Goal: Task Accomplishment & Management: Complete application form

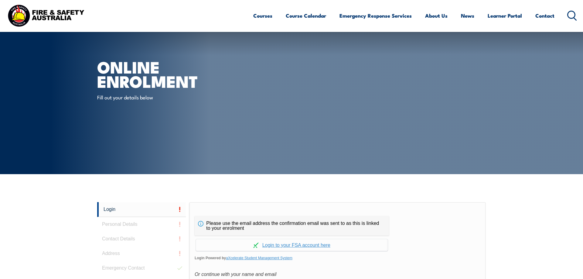
scroll to position [162, 0]
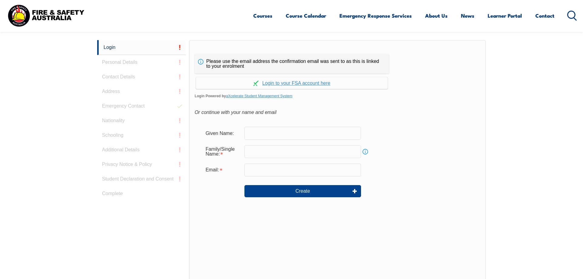
click at [268, 135] on input "text" at bounding box center [302, 133] width 117 height 13
click at [386, 101] on div "Please use the email address the confirmation email was sent to as this is link…" at bounding box center [337, 167] width 297 height 255
click at [282, 132] on input "[PERSON_NAME]" at bounding box center [302, 133] width 117 height 13
type input "D"
click at [338, 114] on div "Or continue with your name and email" at bounding box center [338, 112] width 286 height 9
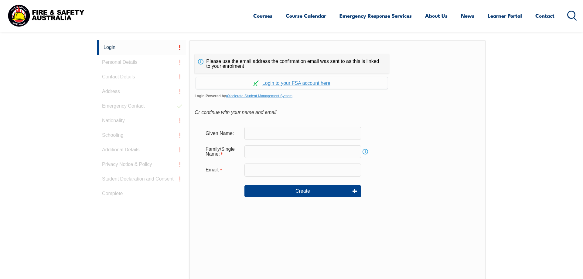
click at [320, 101] on div "Please use the email address the confirmation email was sent to as this is link…" at bounding box center [337, 167] width 297 height 255
click at [318, 83] on link "Continue with aXcelerate" at bounding box center [292, 83] width 192 height 12
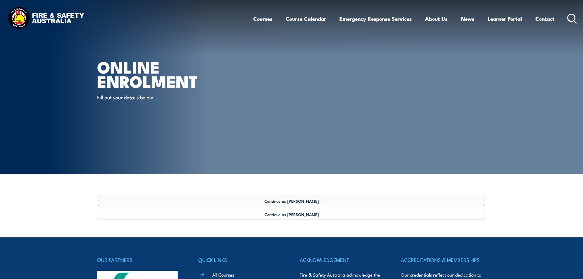
click at [301, 200] on span "Continue as [PERSON_NAME]" at bounding box center [292, 200] width 54 height 5
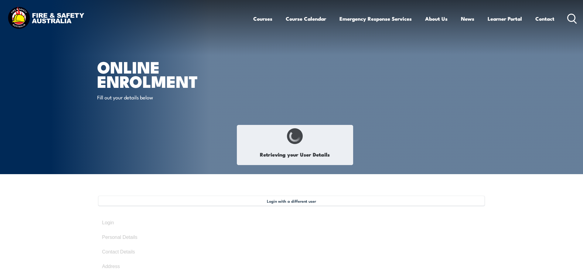
type input "[PERSON_NAME]"
type input "[DATE]"
type input "MPZSKNYNEF"
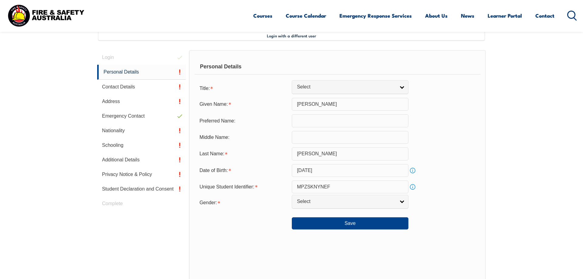
scroll to position [166, 0]
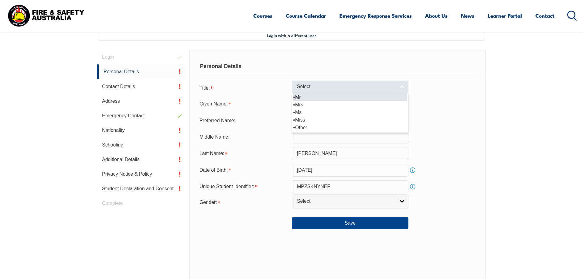
click at [387, 89] on span "Select" at bounding box center [346, 87] width 98 height 6
click at [322, 100] on li "Mr" at bounding box center [350, 97] width 114 height 8
select select "Mr"
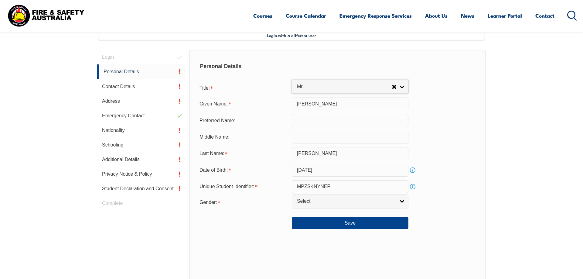
click at [320, 102] on input "[PERSON_NAME]" at bounding box center [350, 103] width 117 height 13
click at [313, 123] on input "text" at bounding box center [350, 120] width 117 height 13
click at [311, 138] on input "text" at bounding box center [350, 137] width 117 height 13
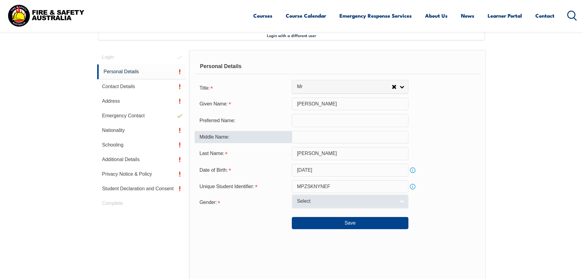
click at [321, 204] on span "Select" at bounding box center [346, 201] width 98 height 6
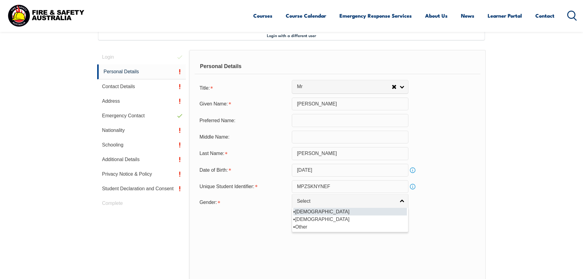
click at [317, 215] on li "[DEMOGRAPHIC_DATA]" at bounding box center [350, 212] width 114 height 8
select select "M"
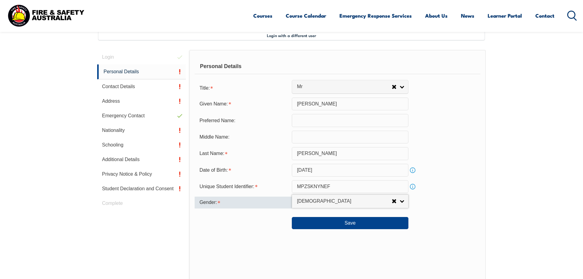
click at [259, 208] on div "Gender:" at bounding box center [243, 203] width 97 height 12
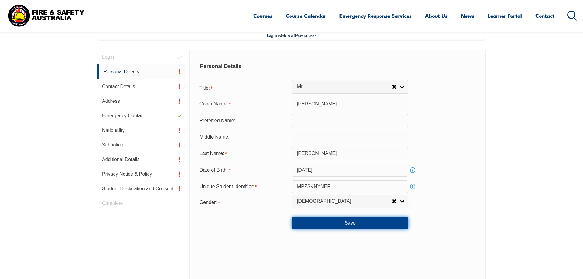
click at [311, 228] on button "Save" at bounding box center [350, 223] width 117 height 12
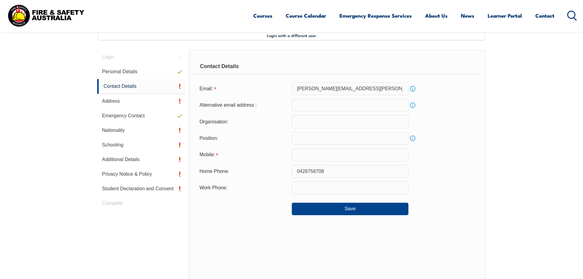
click at [324, 124] on input "text" at bounding box center [350, 121] width 117 height 13
type input "Boeing Defence [GEOGRAPHIC_DATA]"
click at [418, 138] on div "Position: Info" at bounding box center [338, 138] width 286 height 13
click at [414, 138] on link "Info" at bounding box center [413, 138] width 9 height 9
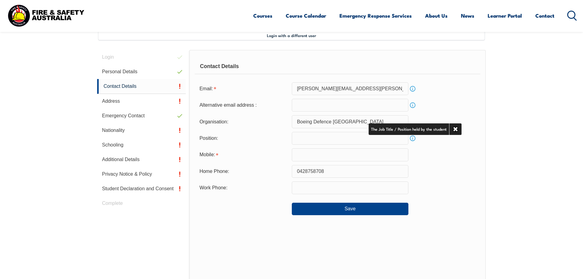
click at [344, 136] on input "text" at bounding box center [350, 138] width 117 height 13
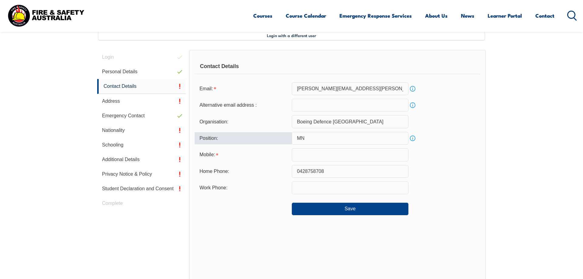
type input "M"
type input "Maintenance Planner"
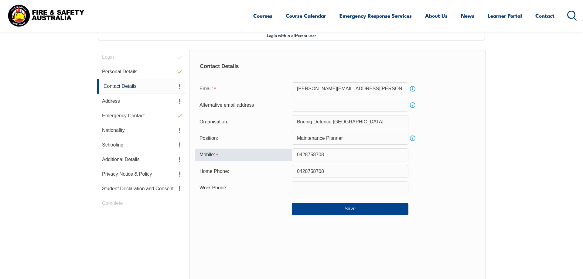
type input "0428758708"
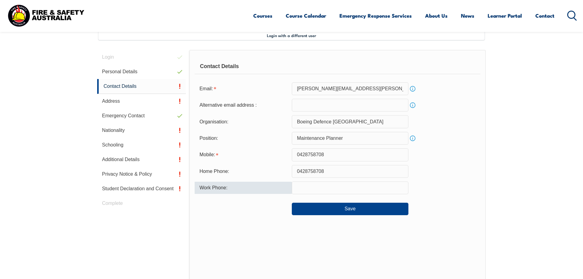
click at [446, 181] on form "Email: [PERSON_NAME][EMAIL_ADDRESS][PERSON_NAME][DOMAIN_NAME] Info Alternative …" at bounding box center [338, 148] width 286 height 133
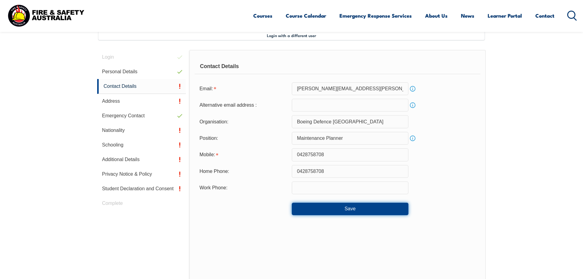
click at [345, 212] on button "Save" at bounding box center [350, 209] width 117 height 12
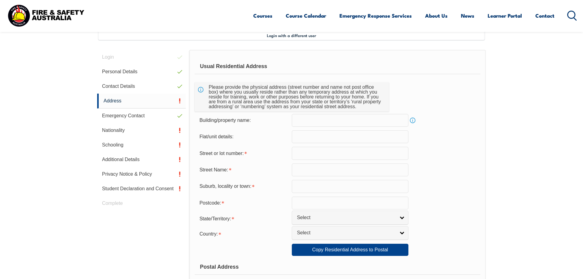
click at [334, 118] on input "text" at bounding box center [350, 120] width 117 height 13
click at [313, 149] on input "text" at bounding box center [350, 153] width 117 height 13
type input "31"
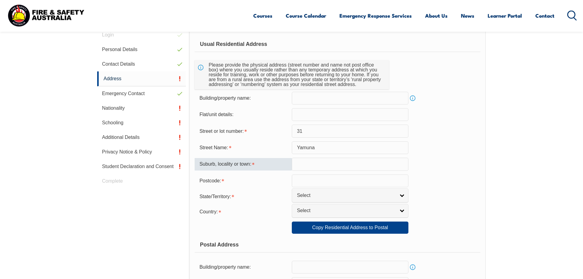
scroll to position [197, 0]
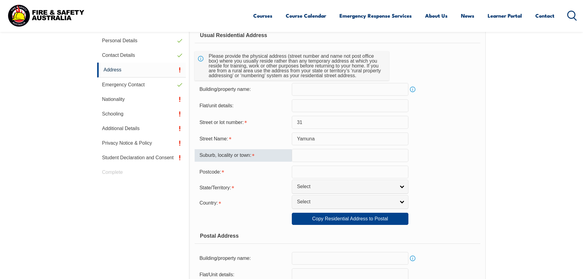
click at [369, 138] on input "Yamuna" at bounding box center [350, 138] width 117 height 13
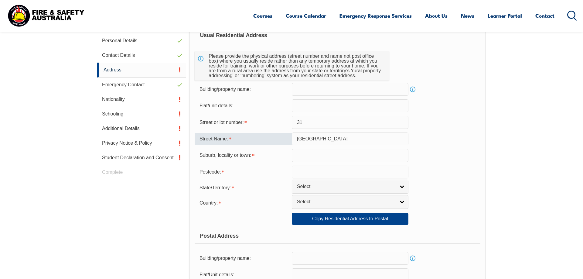
type input "[GEOGRAPHIC_DATA]"
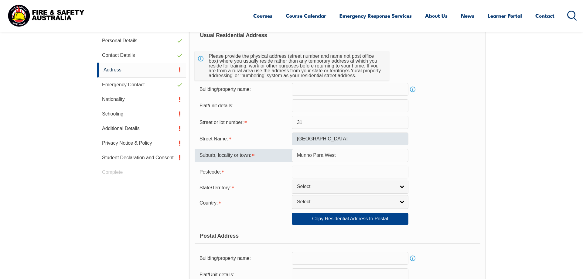
type input "Munno Para West"
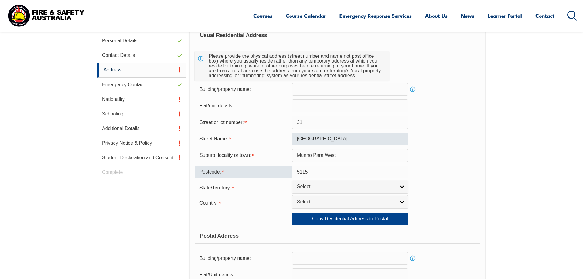
type input "5115"
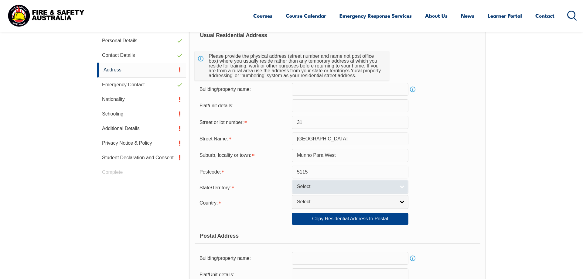
click at [397, 191] on link "Select" at bounding box center [350, 186] width 117 height 14
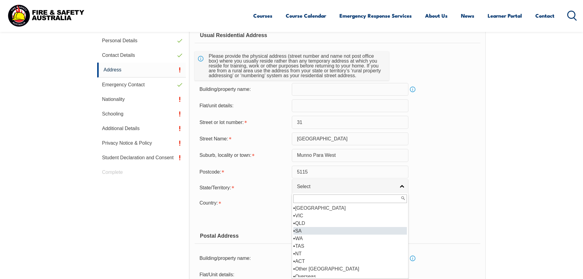
click at [310, 230] on li "SA" at bounding box center [350, 231] width 114 height 8
select select "SA"
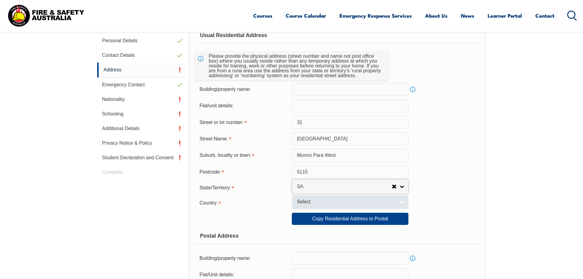
click at [300, 205] on span "Select" at bounding box center [346, 202] width 98 height 6
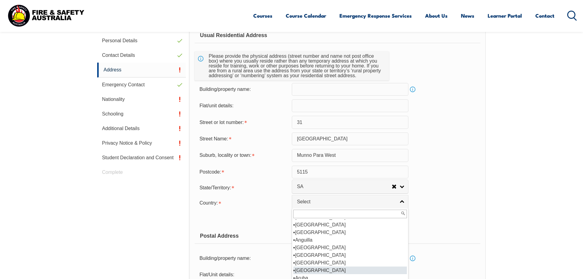
scroll to position [73, 0]
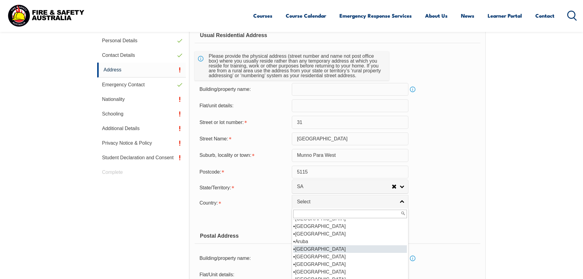
click at [339, 253] on li "[GEOGRAPHIC_DATA]" at bounding box center [350, 249] width 114 height 8
select select "1101"
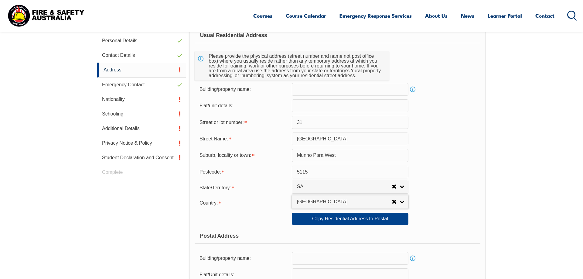
click at [446, 187] on div "State/Territory: [GEOGRAPHIC_DATA] [GEOGRAPHIC_DATA] [GEOGRAPHIC_DATA] [GEOGRAP…" at bounding box center [338, 188] width 286 height 12
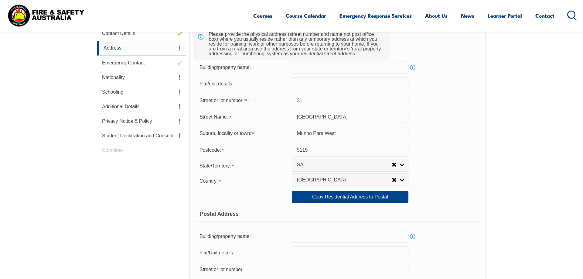
scroll to position [227, 0]
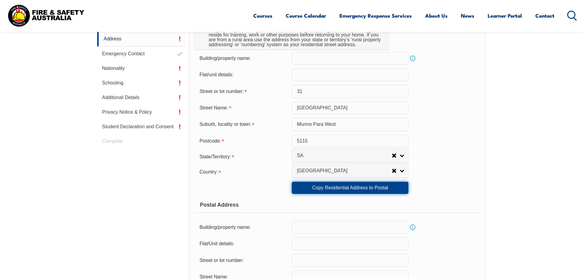
click at [371, 192] on link "Copy Residential Address to Postal" at bounding box center [350, 188] width 117 height 12
type input "31"
type input "[GEOGRAPHIC_DATA]"
type input "Munno Para West"
select select "SA"
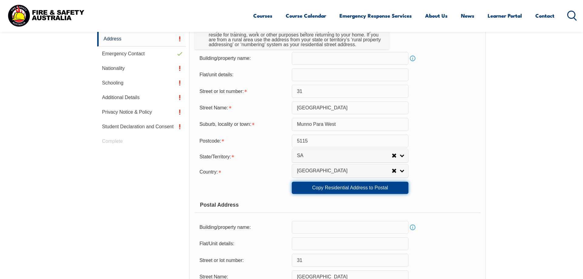
type input "5115"
select select "1101"
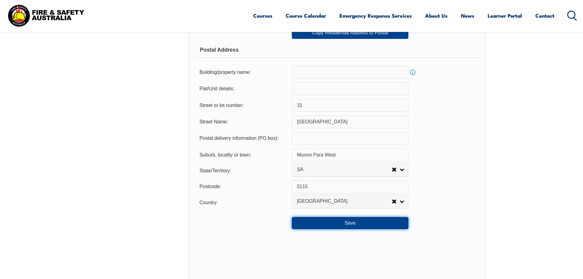
click at [354, 229] on button "Save" at bounding box center [350, 223] width 117 height 12
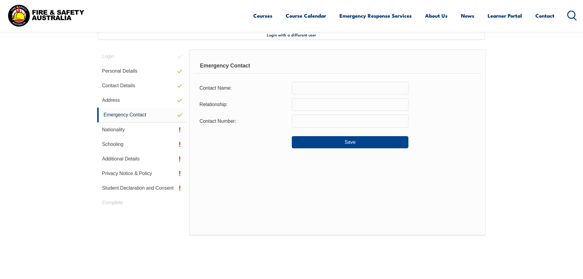
scroll to position [166, 0]
click at [324, 87] on input "text" at bounding box center [350, 88] width 117 height 13
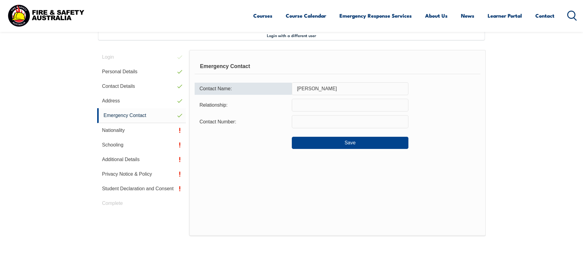
type input "[PERSON_NAME]"
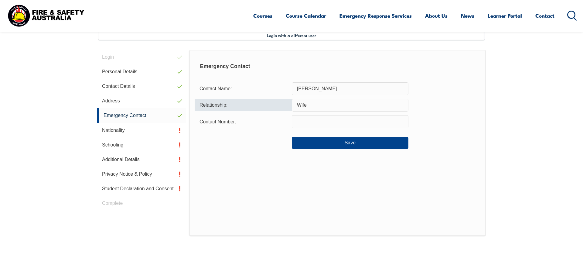
type input "Wife"
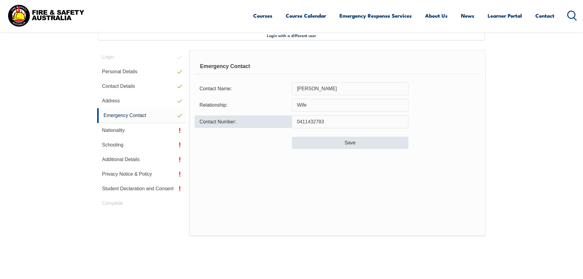
type input "0411432783"
click at [365, 144] on button "Save" at bounding box center [350, 143] width 117 height 12
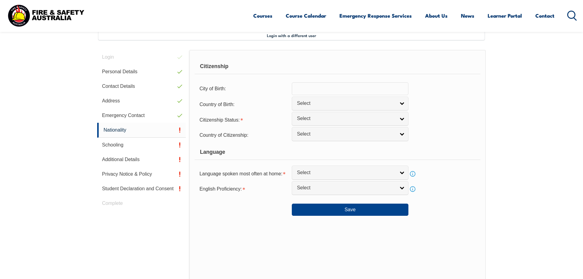
click at [342, 89] on input "text" at bounding box center [350, 88] width 117 height 13
type input "Port Pirie"
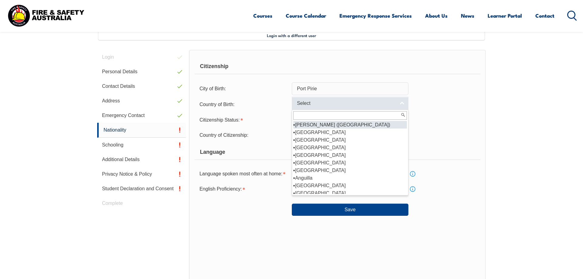
click at [388, 105] on span "Select" at bounding box center [346, 103] width 98 height 6
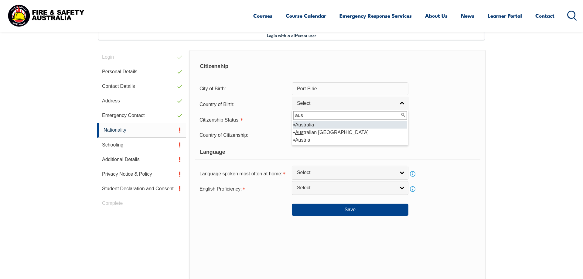
type input "aus"
click at [299, 127] on em "Aus" at bounding box center [299, 124] width 9 height 5
select select "1101"
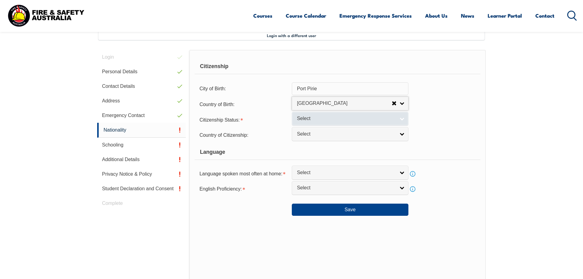
click at [297, 125] on link "Select" at bounding box center [350, 119] width 117 height 14
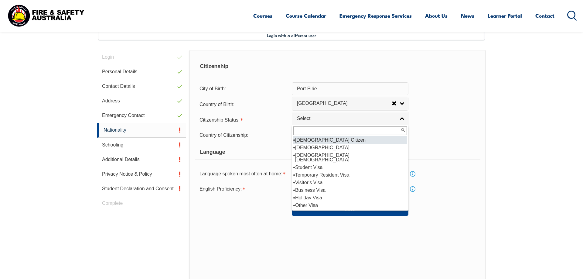
click at [330, 144] on li "[DEMOGRAPHIC_DATA] Citizen" at bounding box center [350, 140] width 114 height 8
select select "1"
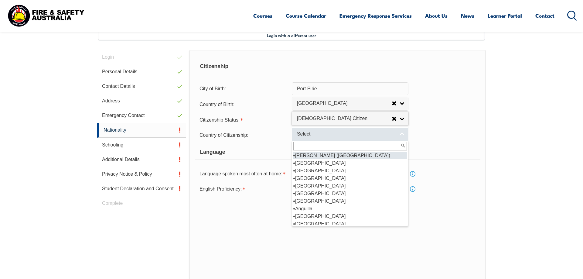
click at [329, 137] on span "Select" at bounding box center [346, 134] width 98 height 6
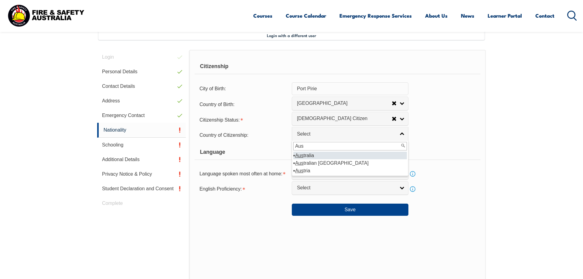
type input "Aus"
click at [306, 159] on li "Aus tralia" at bounding box center [350, 156] width 114 height 8
select select "1101"
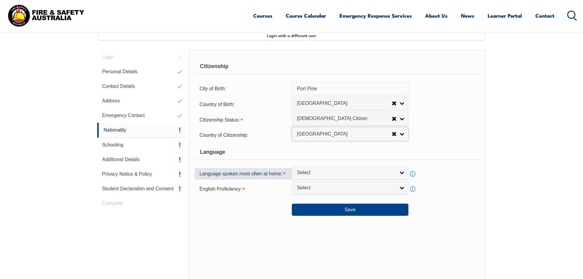
click at [264, 179] on div "Language spoken most often at home:" at bounding box center [243, 174] width 97 height 12
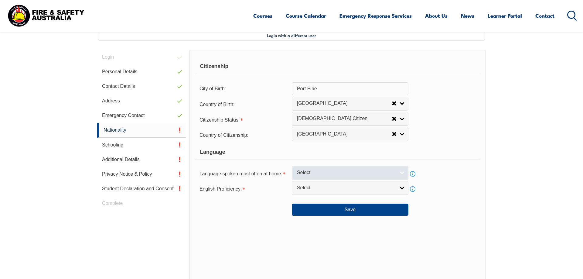
click at [309, 176] on span "Select" at bounding box center [346, 172] width 98 height 6
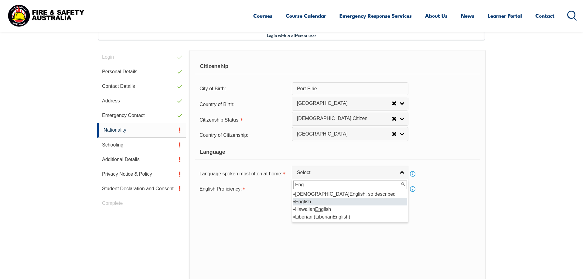
type input "Eng"
click at [300, 204] on em "Eng" at bounding box center [299, 201] width 9 height 5
select select "1201"
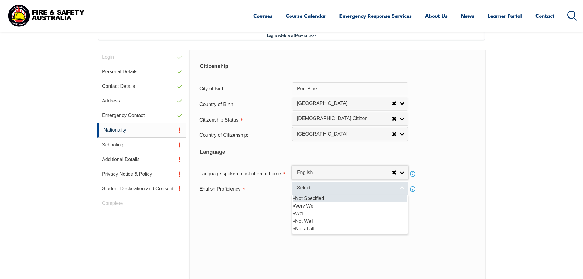
click at [301, 191] on span "Select" at bounding box center [346, 188] width 98 height 6
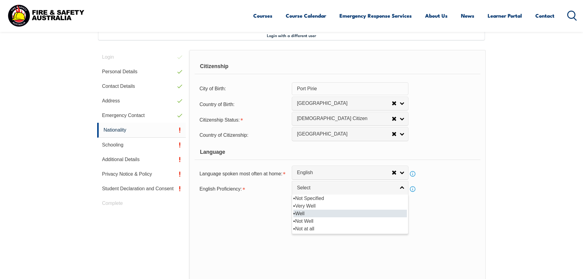
click at [316, 217] on li "Well" at bounding box center [350, 214] width 114 height 8
select select "2"
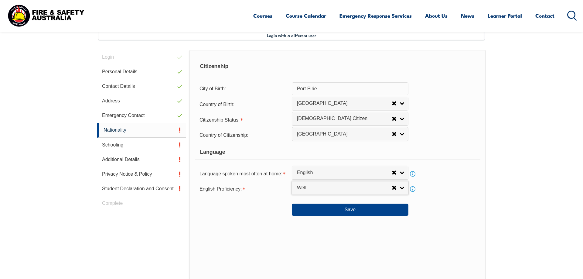
click at [430, 195] on div "English Proficiency: Not Specified Very Well Well Not Well Not at all Well Not …" at bounding box center [338, 189] width 286 height 12
click at [415, 193] on link "Info" at bounding box center [413, 189] width 9 height 9
click at [431, 213] on div "Save" at bounding box center [338, 207] width 286 height 17
click at [343, 216] on button "Save" at bounding box center [350, 209] width 117 height 12
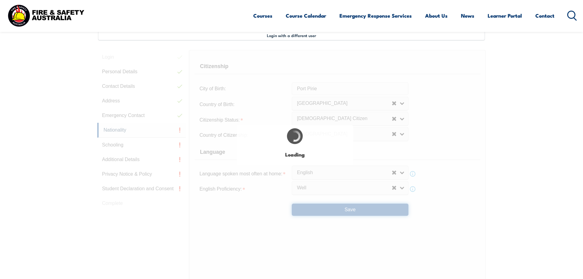
select select "false"
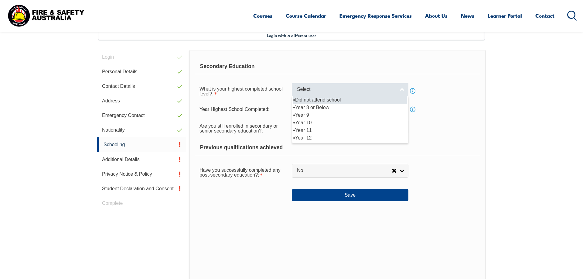
click at [348, 85] on link "Select" at bounding box center [350, 90] width 117 height 14
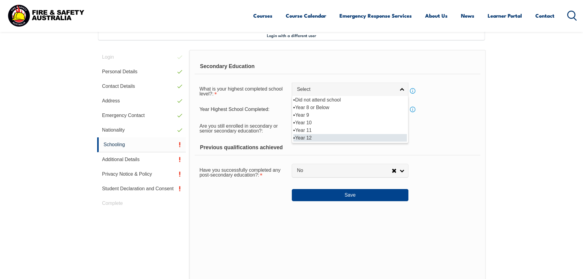
click at [320, 135] on li "Year 12" at bounding box center [350, 138] width 114 height 8
select select "12"
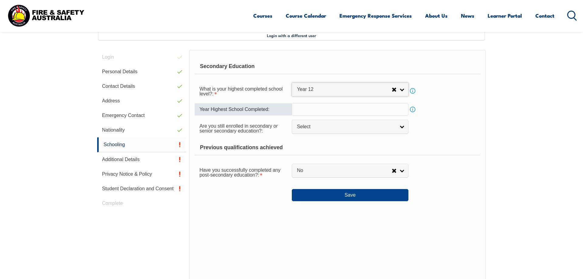
click at [336, 103] on input "text" at bounding box center [350, 109] width 117 height 13
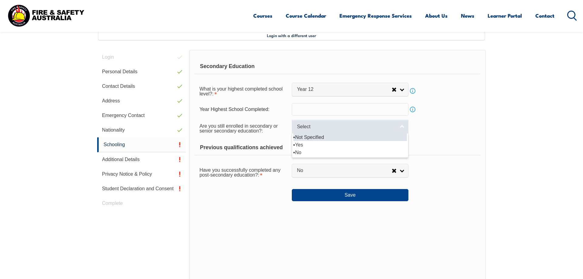
click at [343, 125] on link "Select" at bounding box center [350, 127] width 117 height 14
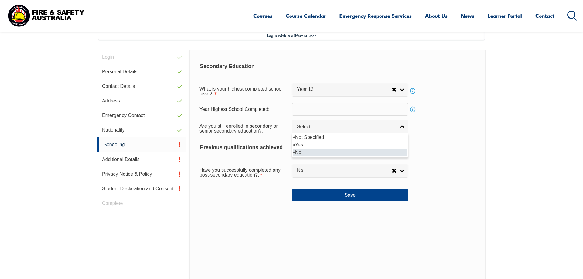
click at [322, 153] on li "No" at bounding box center [350, 153] width 114 height 8
select select "false"
click at [223, 189] on div "Save" at bounding box center [338, 192] width 286 height 17
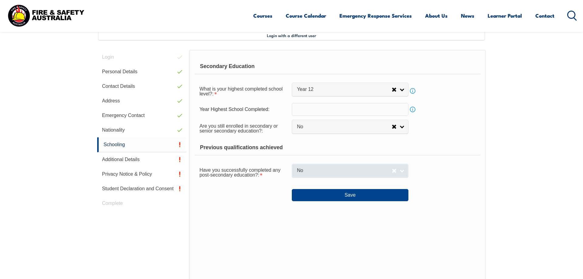
click at [307, 170] on span "No" at bounding box center [344, 170] width 95 height 6
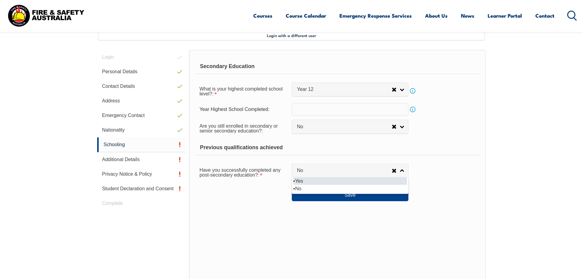
click at [303, 185] on li "Yes" at bounding box center [350, 181] width 114 height 8
select select "true"
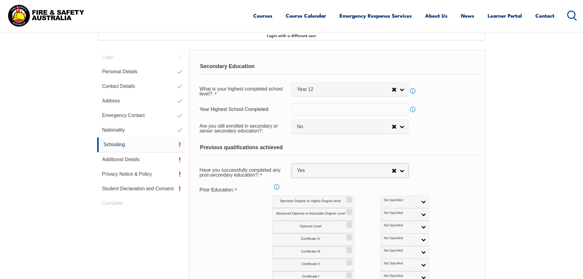
click at [238, 210] on div "Prior Education: Info Bachelor Degree or Higher Degree level Not Specified Aust…" at bounding box center [338, 240] width 286 height 112
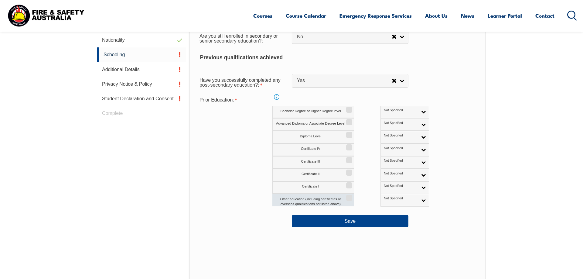
scroll to position [289, 0]
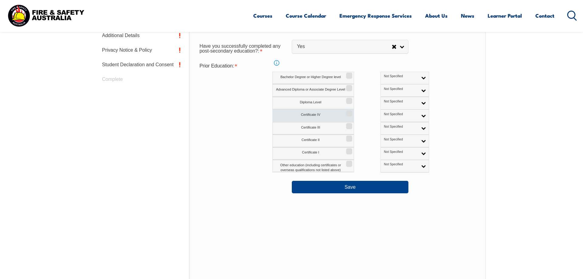
click at [340, 113] on label "Certificate IV" at bounding box center [313, 115] width 82 height 12
click at [347, 111] on input "Certificate IV" at bounding box center [349, 111] width 4 height 1
checkbox input "true"
click at [384, 113] on span "Not Specified" at bounding box center [401, 114] width 34 height 4
click at [390, 135] on li "Australian Qualification" at bounding box center [405, 135] width 46 height 12
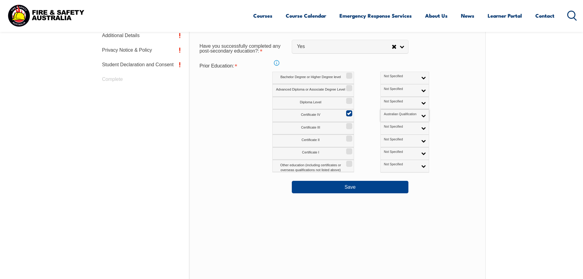
click at [419, 133] on div "Certificate III Not Specified Australian Qualification Australian Equivalent In…" at bounding box center [363, 128] width 183 height 12
click at [340, 128] on label "Certificate III" at bounding box center [313, 128] width 82 height 12
click at [347, 124] on input "Certificate III" at bounding box center [349, 124] width 4 height 1
checkbox input "true"
click at [384, 126] on span "Not Specified" at bounding box center [401, 127] width 34 height 4
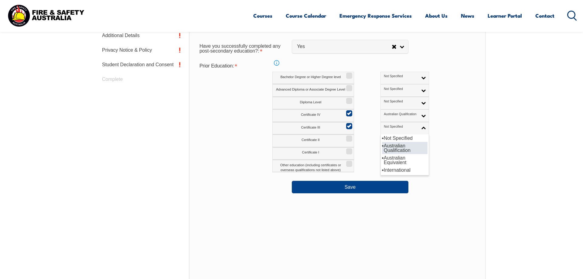
click at [382, 148] on li "Australian Qualification" at bounding box center [405, 148] width 46 height 12
click at [416, 139] on div "Certificate II Not Specified Australian Qualification Australian Equivalent Int…" at bounding box center [363, 141] width 183 height 12
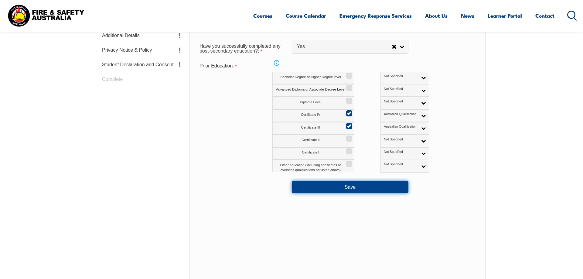
click at [341, 188] on button "Save" at bounding box center [350, 187] width 117 height 12
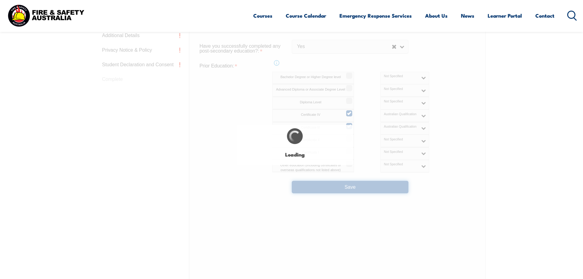
select select
select select "false"
select select "true"
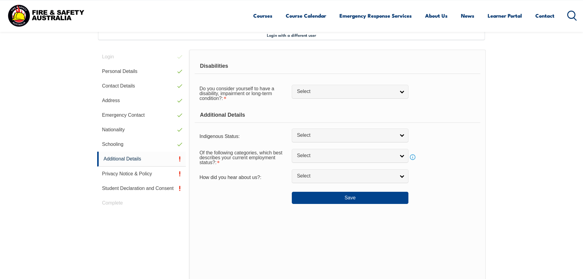
scroll to position [166, 0]
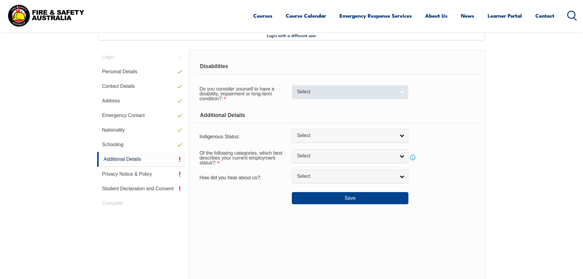
click at [333, 94] on span "Select" at bounding box center [346, 92] width 98 height 6
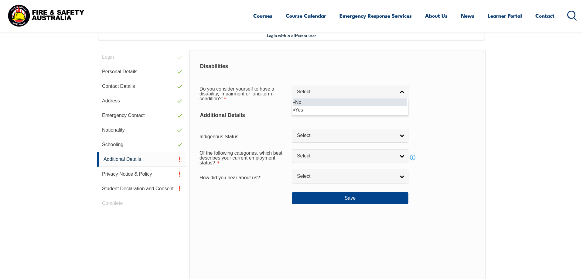
click at [321, 106] on li "No" at bounding box center [350, 102] width 114 height 8
select select "false"
click at [313, 113] on div "Additional Details" at bounding box center [338, 115] width 286 height 15
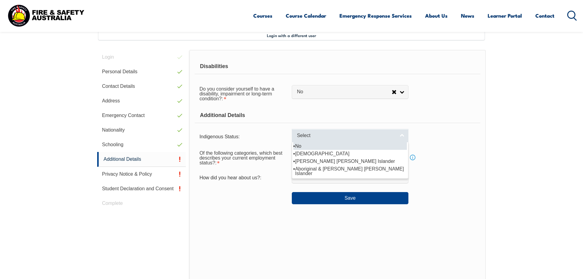
click at [306, 137] on span "Select" at bounding box center [346, 135] width 98 height 6
click at [305, 147] on li "No" at bounding box center [350, 146] width 114 height 8
select select "4"
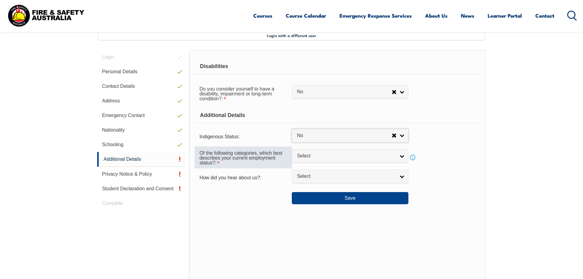
click at [275, 152] on div "Of the following categories, which best describes your current employment statu…" at bounding box center [243, 157] width 97 height 22
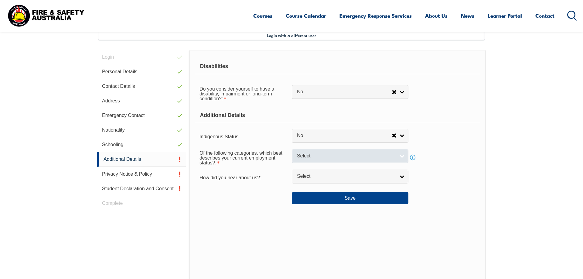
click at [311, 159] on span "Select" at bounding box center [346, 156] width 98 height 6
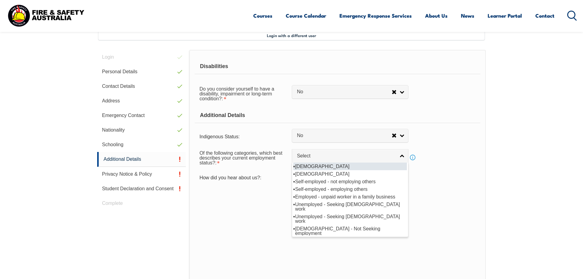
click at [307, 170] on li "[DEMOGRAPHIC_DATA]" at bounding box center [350, 166] width 114 height 8
select select "1"
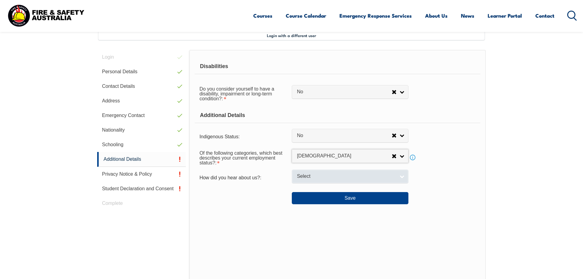
click at [304, 179] on span "Select" at bounding box center [346, 176] width 98 height 6
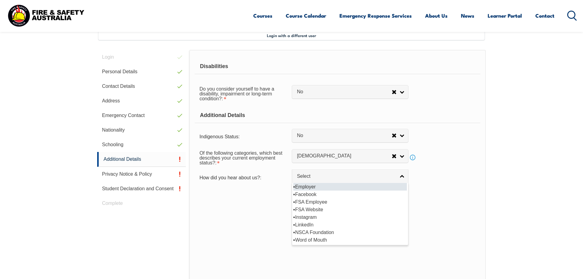
click at [323, 190] on li "Employer" at bounding box center [350, 187] width 114 height 8
select select "8019"
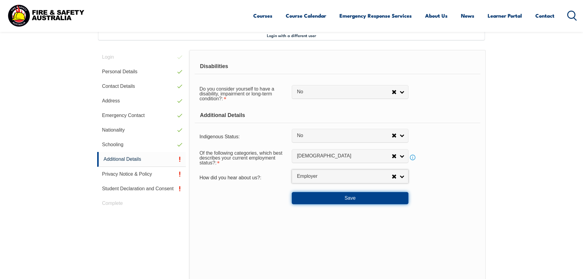
click at [303, 204] on button "Save" at bounding box center [350, 198] width 117 height 12
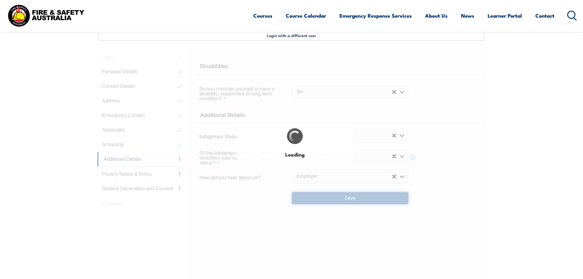
select select "false"
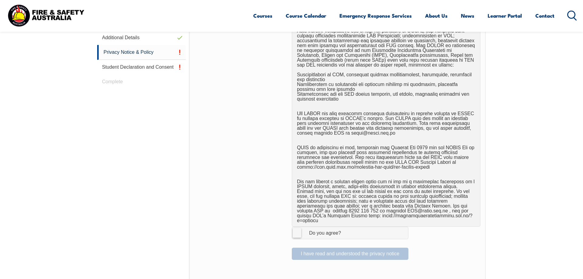
scroll to position [270, 0]
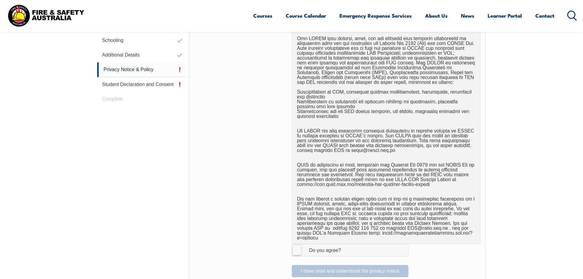
click at [295, 246] on label "I Agree Do you agree?" at bounding box center [350, 250] width 117 height 12
click at [346, 246] on input "I Agree Do you agree?" at bounding box center [351, 250] width 10 height 12
checkbox input "true"
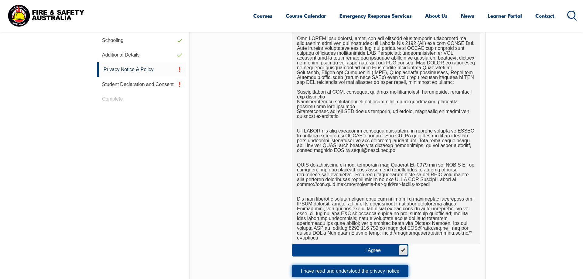
click at [343, 267] on button "I have read and understood the privacy notice" at bounding box center [350, 271] width 117 height 12
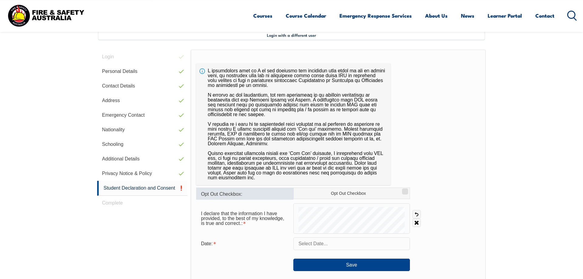
scroll to position [166, 0]
click at [436, 154] on div "Opt Out Checkbox: Opt Out Checkbox I declare that the information I have provid…" at bounding box center [338, 204] width 295 height 308
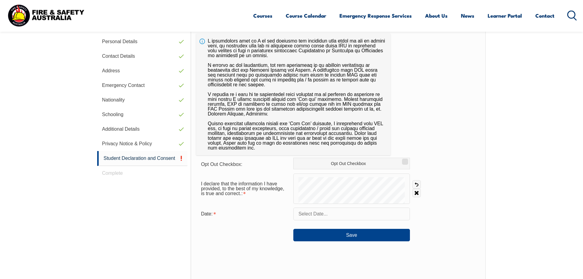
scroll to position [197, 0]
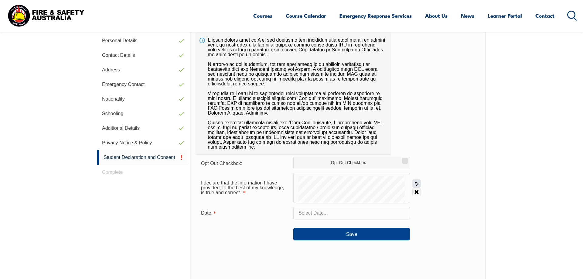
click at [414, 183] on link "Undo" at bounding box center [416, 183] width 9 height 9
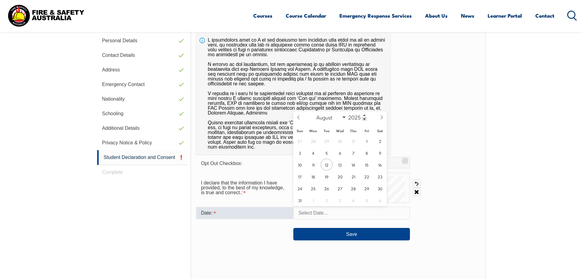
click at [322, 208] on input "text" at bounding box center [351, 213] width 117 height 13
click at [327, 161] on span "12" at bounding box center [327, 165] width 12 height 12
type input "[DATE]"
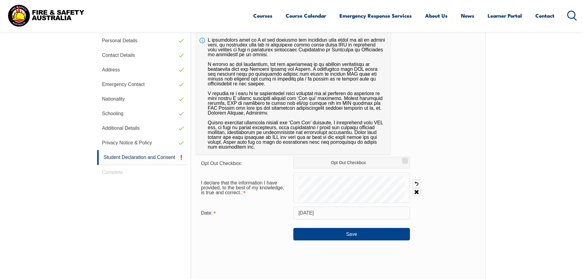
click at [249, 237] on div "Save" at bounding box center [338, 231] width 284 height 17
click at [299, 232] on button "Save" at bounding box center [351, 234] width 117 height 12
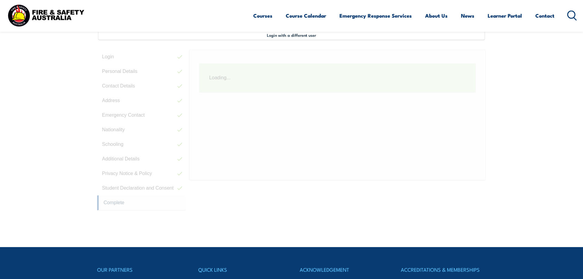
scroll to position [166, 0]
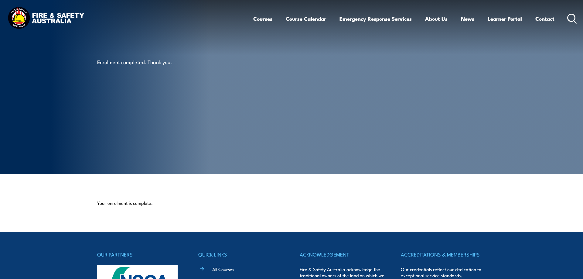
click at [60, 212] on section "Your enrolment is complete." at bounding box center [291, 203] width 583 height 58
